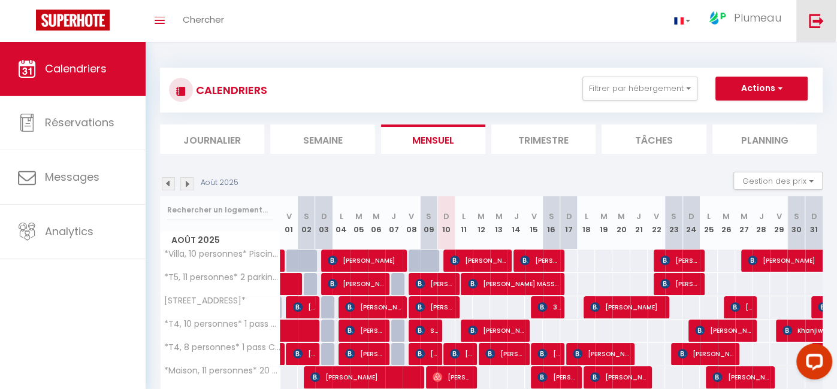
click at [822, 32] on link at bounding box center [816, 21] width 40 height 42
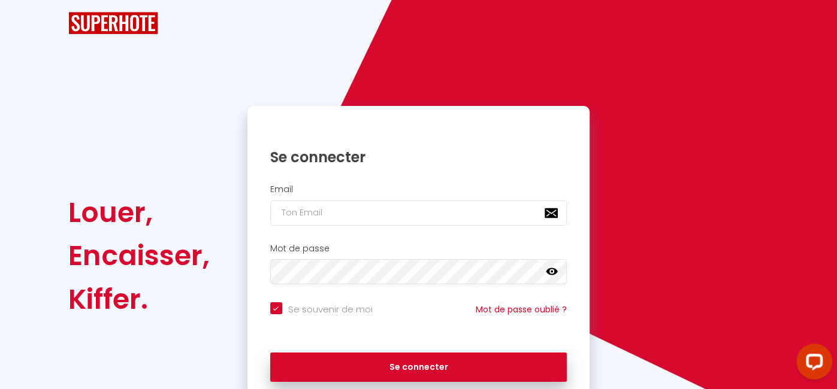
checkbox input "true"
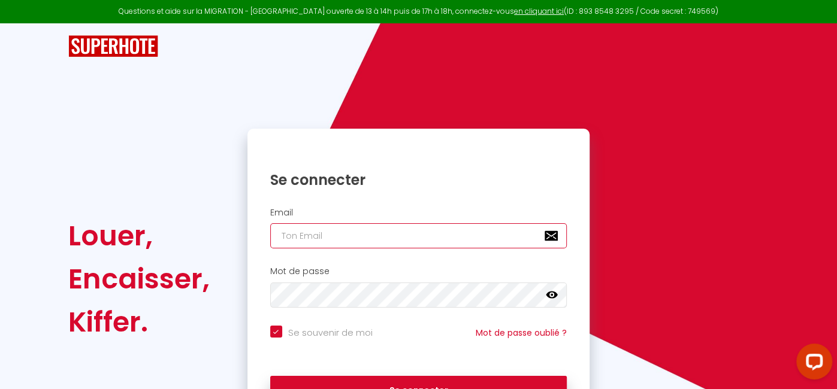
click at [343, 239] on input "email" at bounding box center [418, 235] width 297 height 25
type input "[EMAIL_ADDRESS][PERSON_NAME][DOMAIN_NAME]"
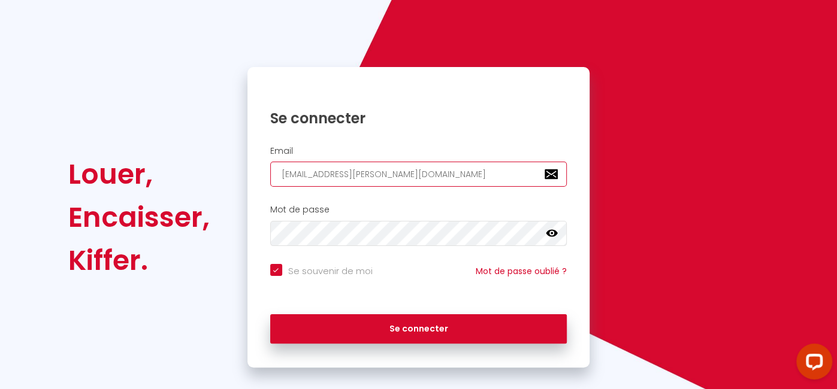
scroll to position [75, 0]
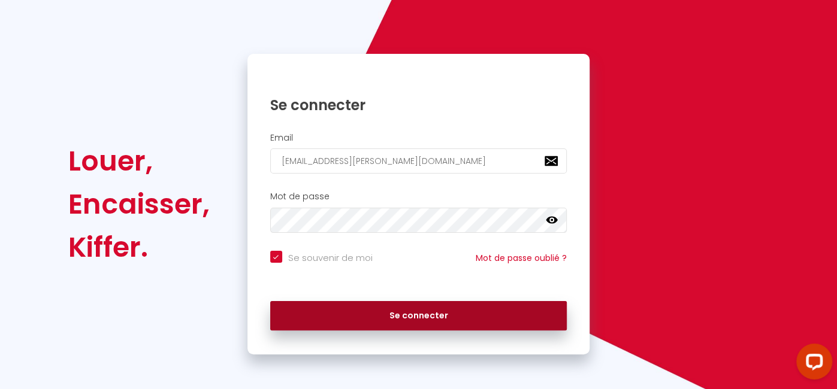
click at [426, 314] on button "Se connecter" at bounding box center [418, 316] width 297 height 30
checkbox input "true"
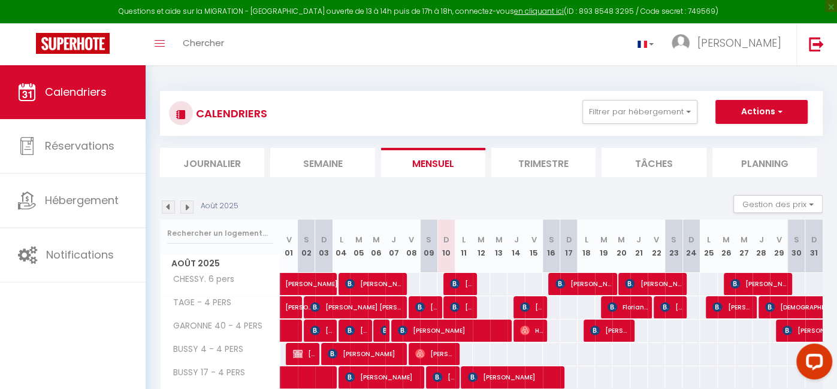
select select
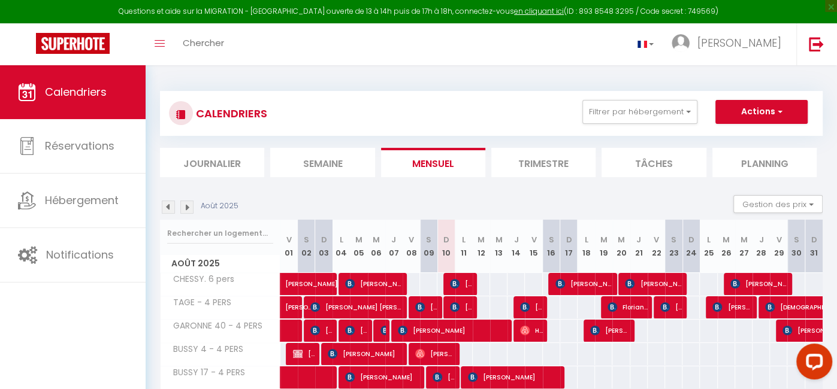
select select
click at [432, 306] on span "[PERSON_NAME]" at bounding box center [426, 307] width 23 height 23
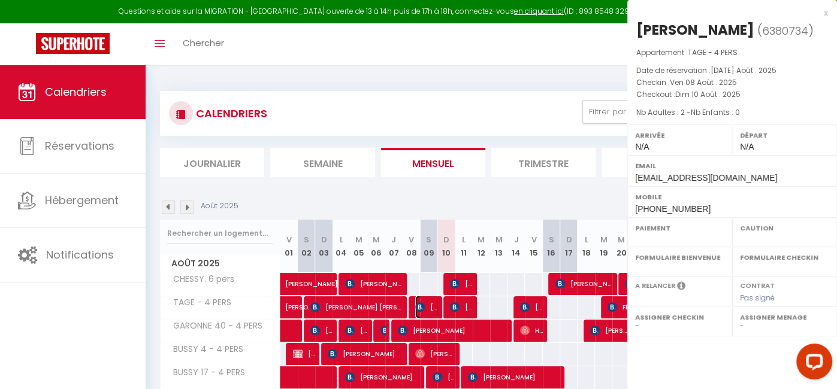
select select "KO"
select select "0"
select select "1"
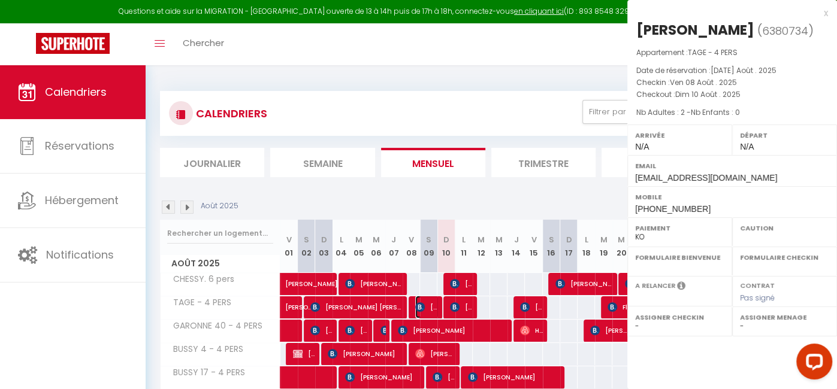
select select
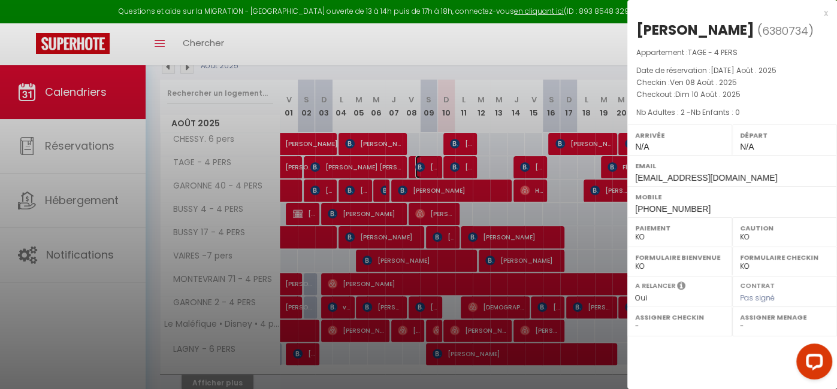
scroll to position [143, 0]
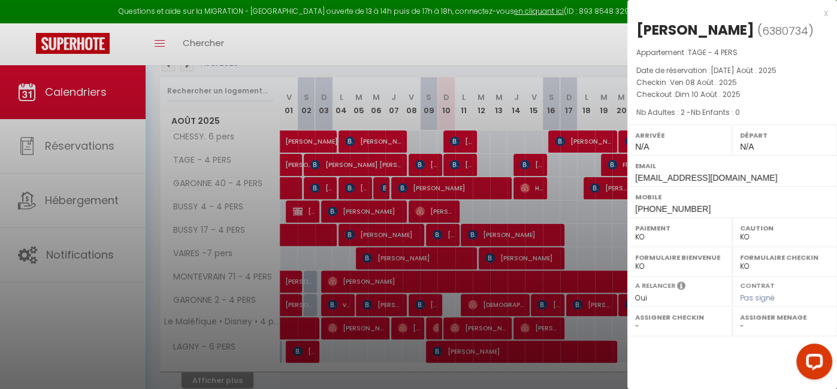
click at [825, 10] on div "x" at bounding box center [727, 13] width 201 height 14
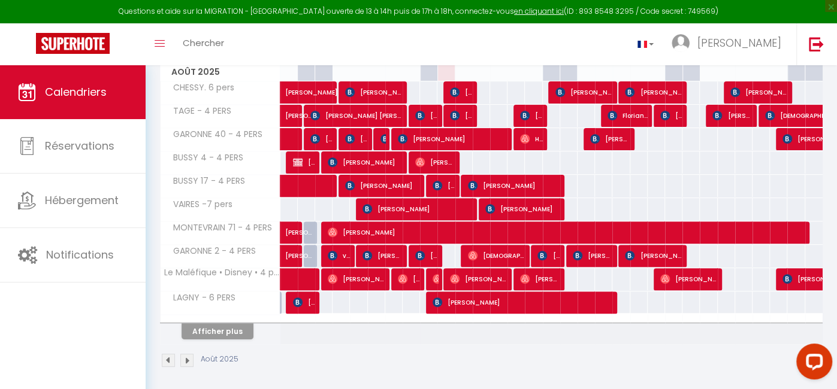
scroll to position [192, 0]
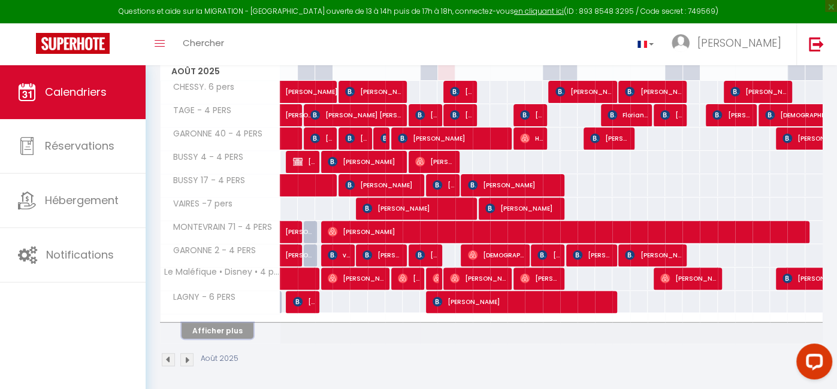
click at [215, 325] on button "Afficher plus" at bounding box center [217, 331] width 72 height 16
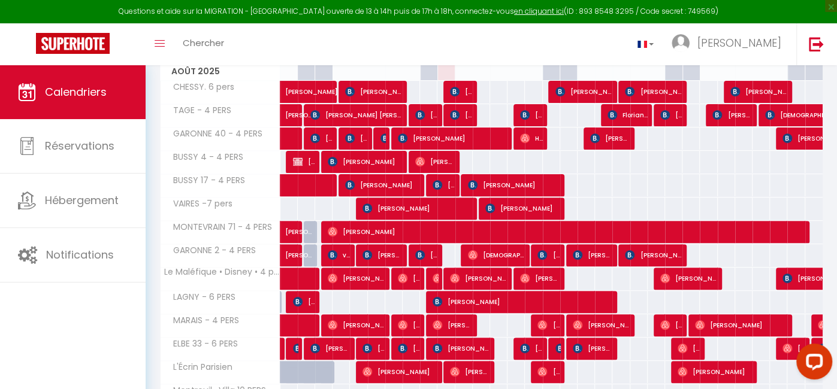
click at [222, 339] on span "ELBE 33 - 6 PERS" at bounding box center [201, 344] width 78 height 13
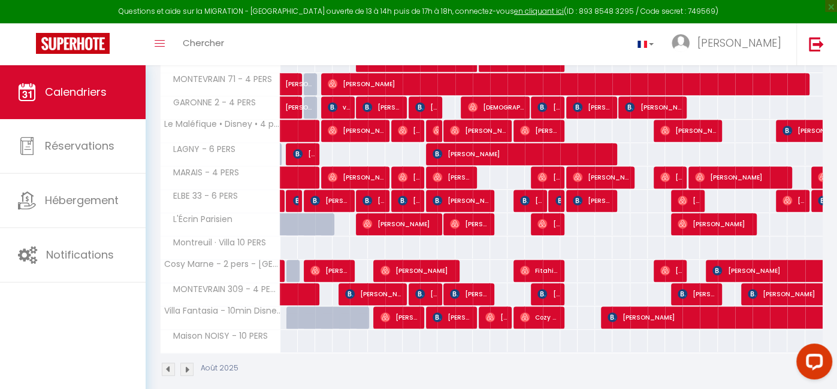
scroll to position [350, 0]
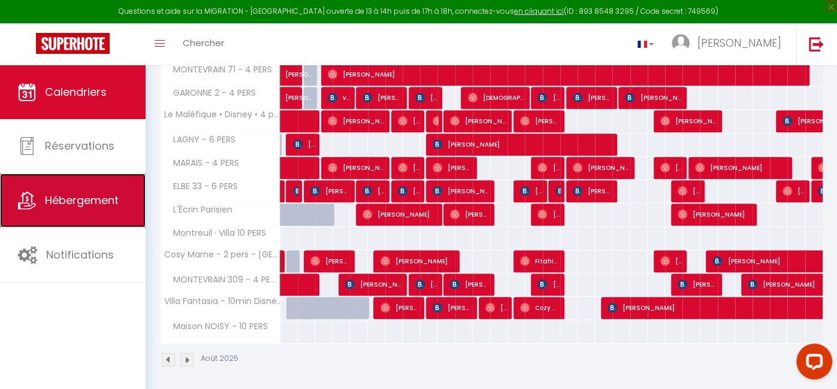
click at [103, 189] on link "Hébergement" at bounding box center [73, 201] width 146 height 54
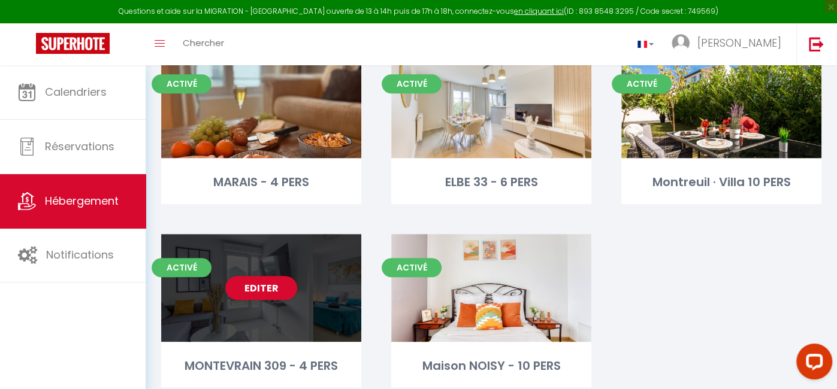
scroll to position [657, 0]
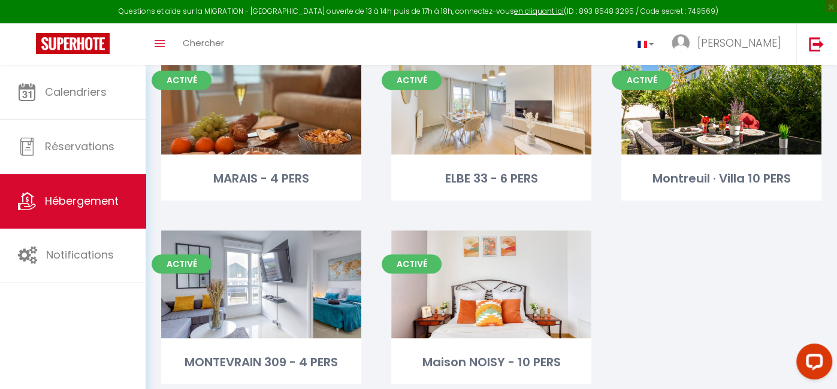
click at [629, 227] on div "Activé Editer Montreuil · Villa 10 PERS" at bounding box center [721, 138] width 230 height 183
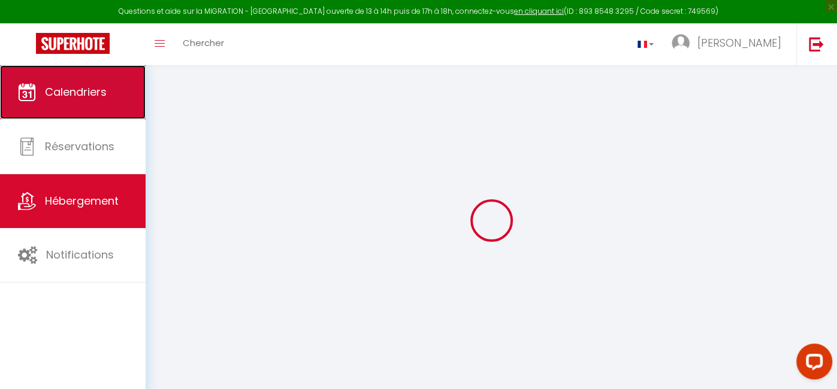
click at [108, 91] on link "Calendriers" at bounding box center [73, 92] width 146 height 54
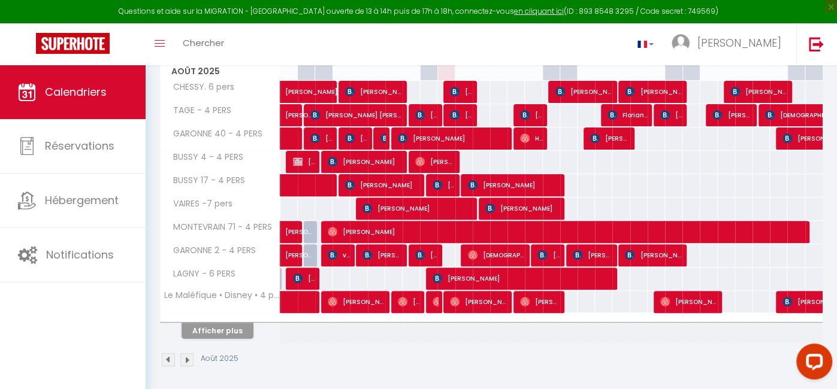
scroll to position [193, 0]
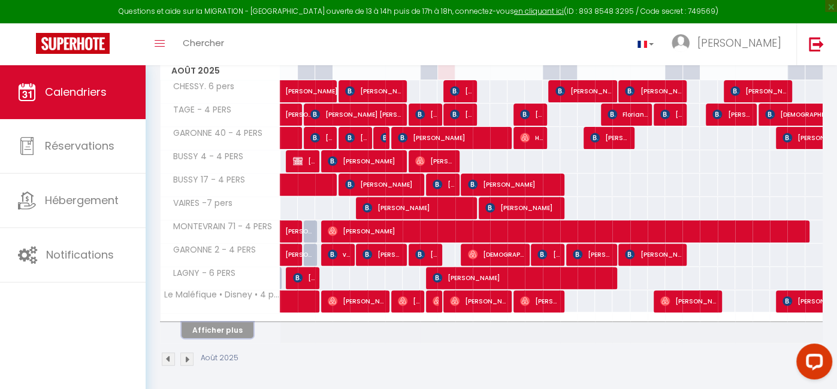
click at [231, 325] on button "Afficher plus" at bounding box center [217, 330] width 72 height 16
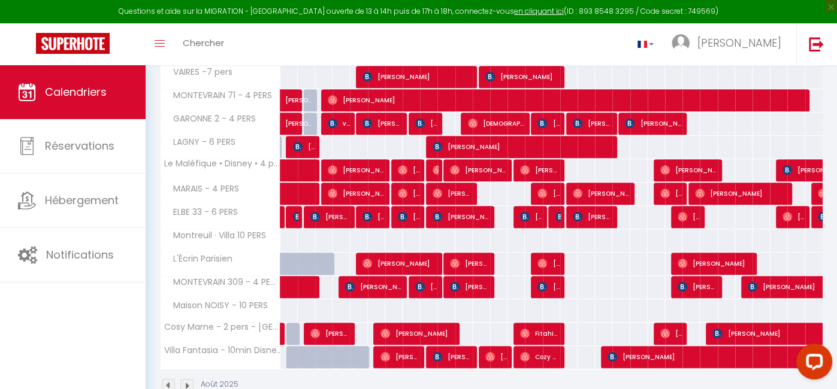
scroll to position [328, 0]
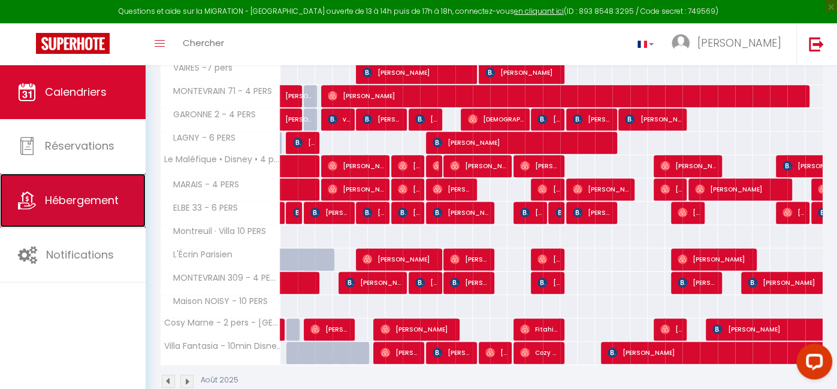
click at [76, 209] on link "Hébergement" at bounding box center [73, 201] width 146 height 54
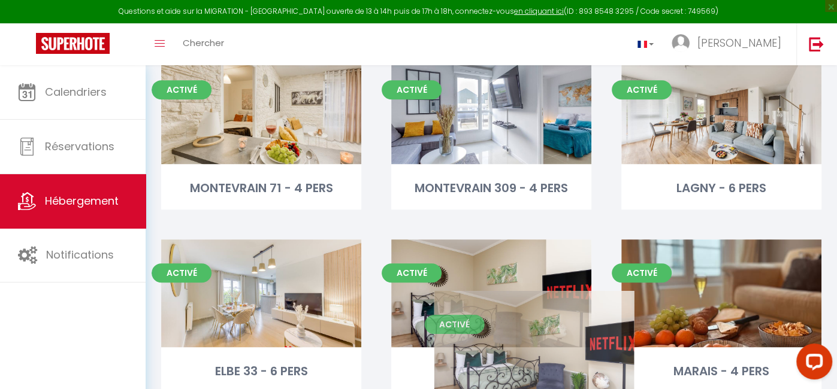
scroll to position [471, 0]
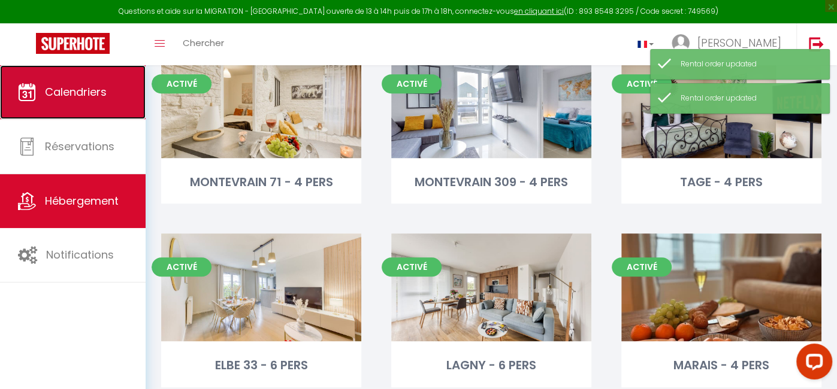
click at [103, 88] on span "Calendriers" at bounding box center [76, 91] width 62 height 15
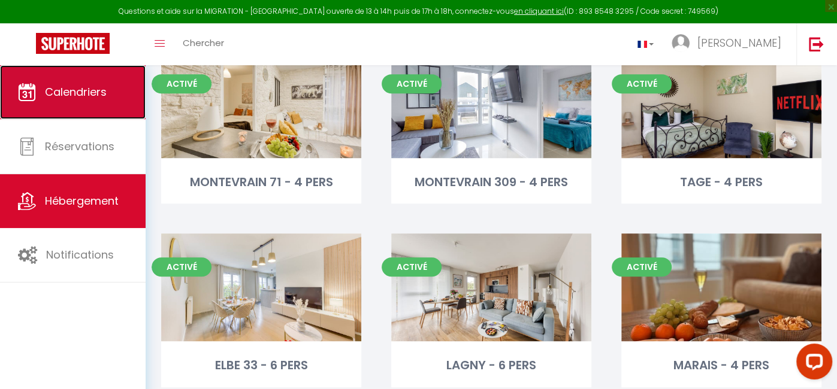
click at [94, 104] on link "Calendriers" at bounding box center [73, 92] width 146 height 54
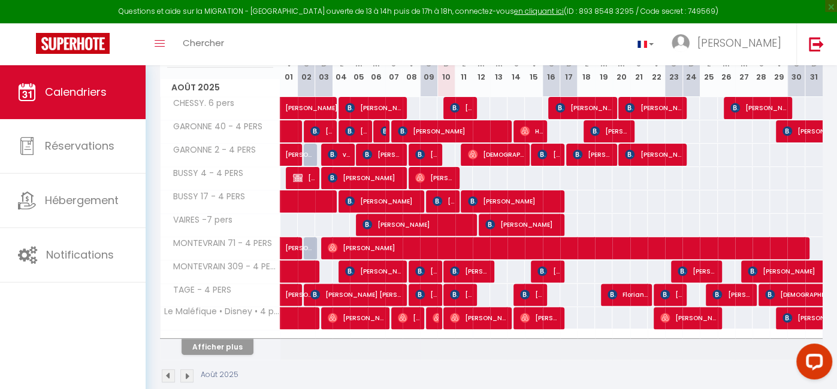
scroll to position [193, 0]
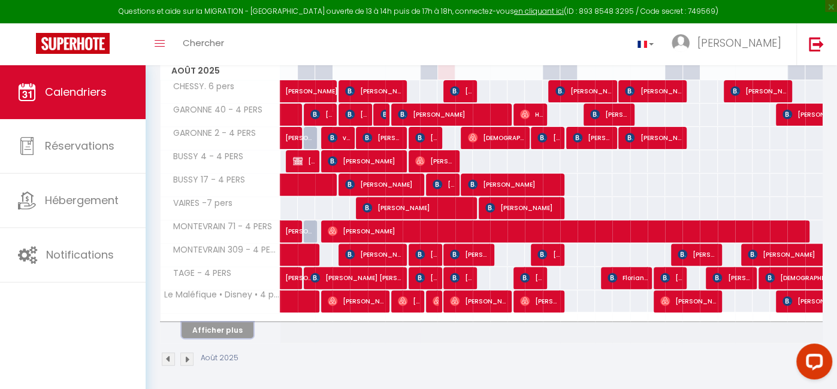
click at [217, 331] on button "Afficher plus" at bounding box center [217, 330] width 72 height 16
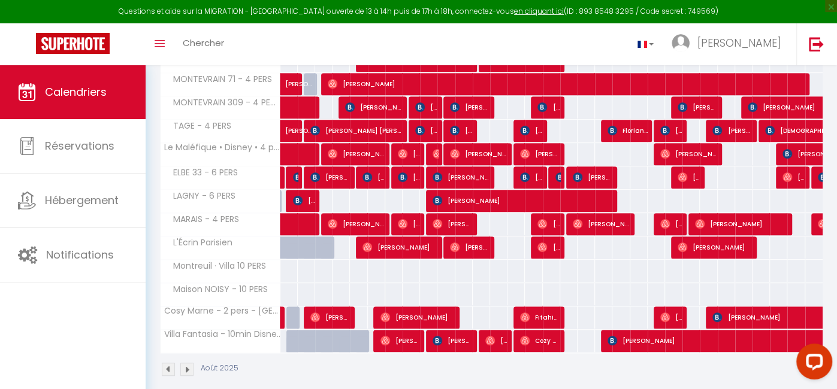
scroll to position [350, 0]
